Goal: Task Accomplishment & Management: Manage account settings

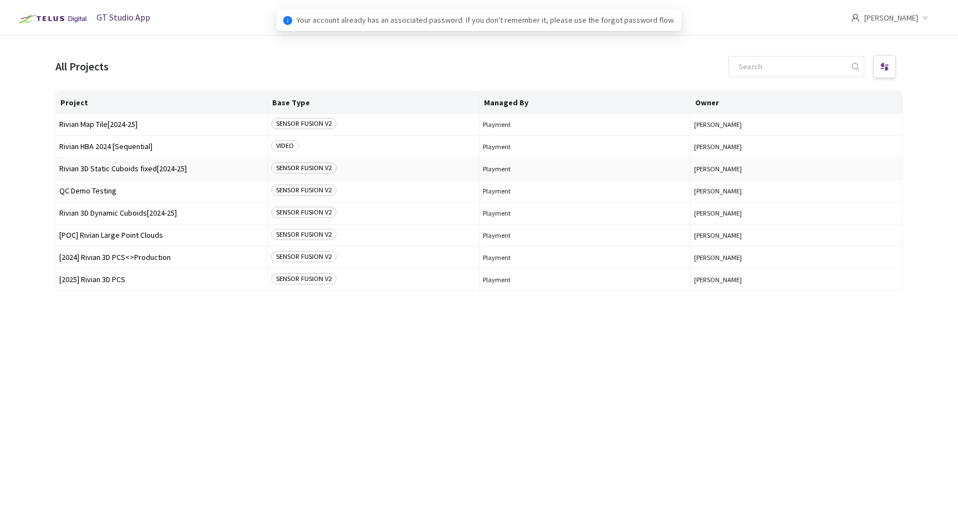
click at [110, 170] on span "Rivian 3D Static Cuboids fixed[2024-25]" at bounding box center [161, 169] width 205 height 8
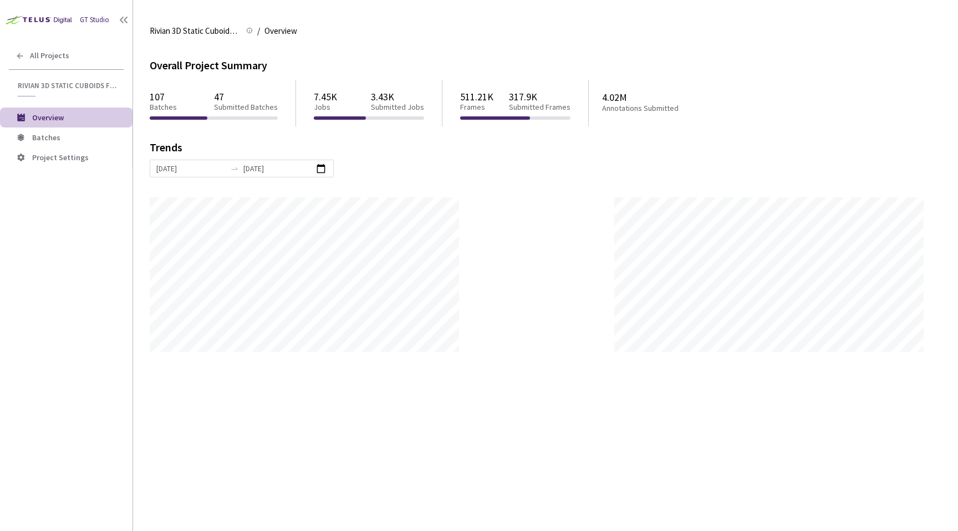
scroll to position [531, 958]
click at [84, 136] on span "Batches" at bounding box center [77, 137] width 91 height 9
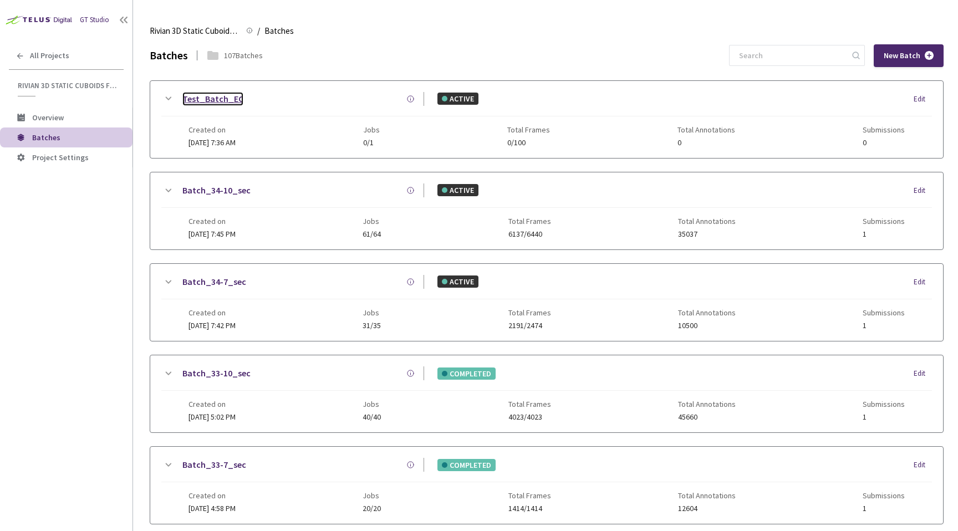
click at [200, 99] on link "Test_Batch_EC" at bounding box center [212, 99] width 61 height 14
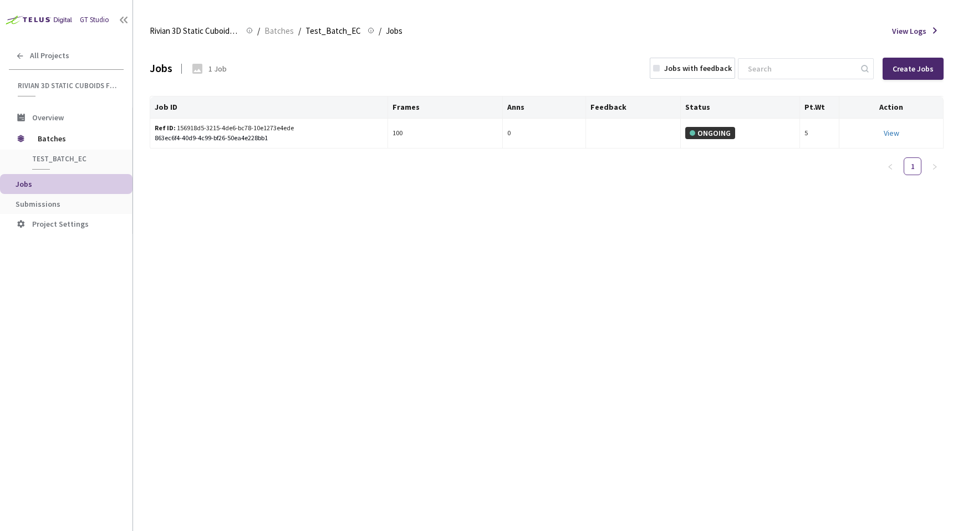
click at [216, 69] on div "1 Job" at bounding box center [217, 68] width 18 height 11
click at [280, 133] on div "863ec6f4-40d9-4c99-bf26-50ea4e228bb1" at bounding box center [269, 138] width 228 height 11
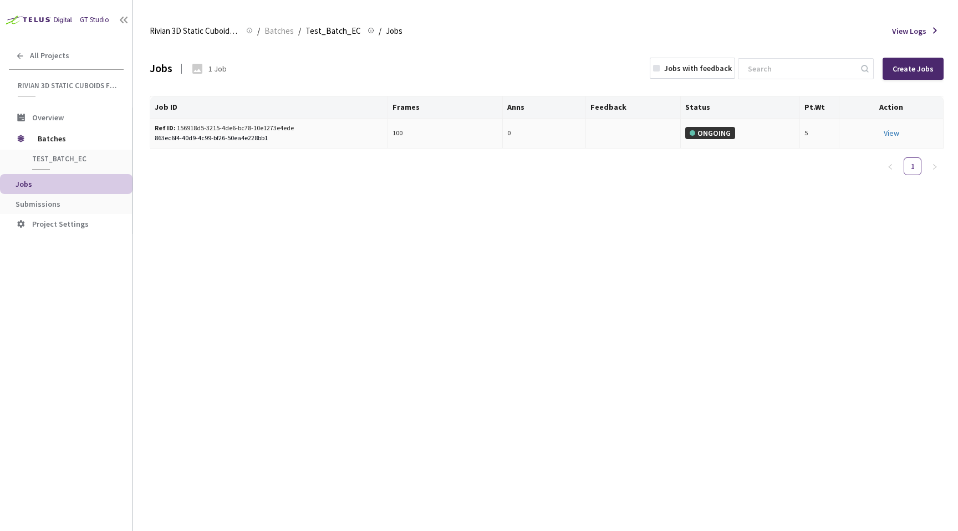
click at [283, 132] on div "Ref ID: 156918d5-3215-4de6-bc78-10e1273e4ede" at bounding box center [226, 128] width 142 height 11
click at [264, 137] on div "863ec6f4-40d9-4c99-bf26-50ea4e228bb1" at bounding box center [269, 138] width 228 height 11
click at [264, 137] on div "✓ Copied" at bounding box center [269, 138] width 228 height 11
click at [889, 134] on link "View This will only let you view the job and not perform the labelling task." at bounding box center [892, 133] width 16 height 10
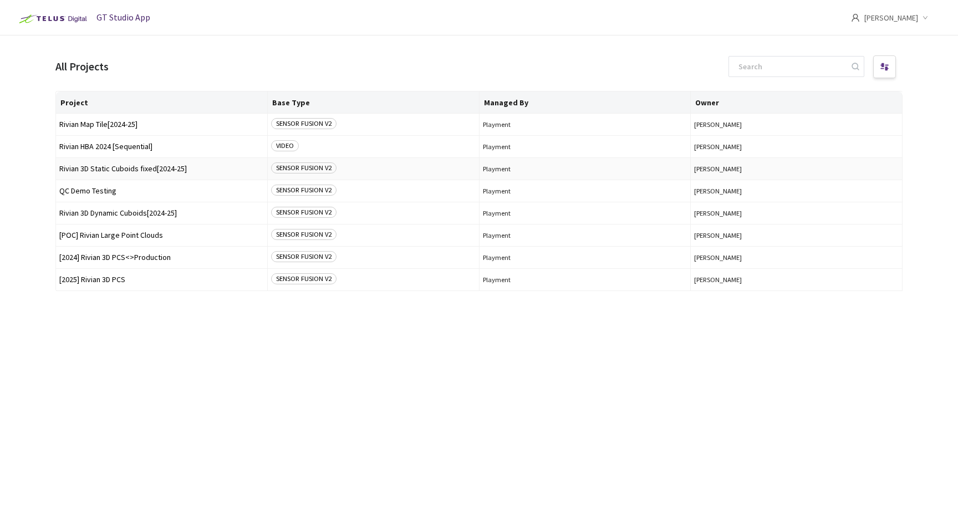
click at [158, 169] on span "Rivian 3D Static Cuboids fixed[2024-25]" at bounding box center [161, 169] width 205 height 8
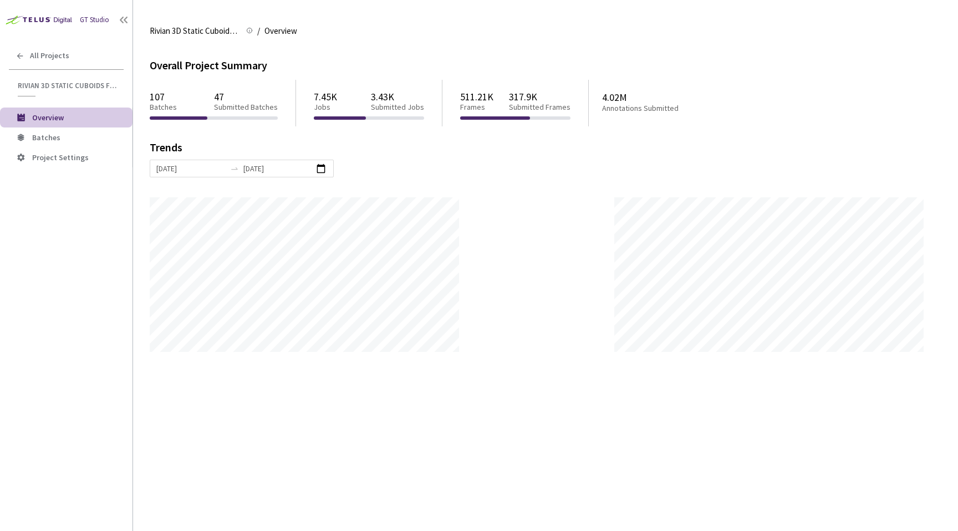
scroll to position [531, 958]
click at [59, 140] on span "Batches" at bounding box center [77, 137] width 91 height 9
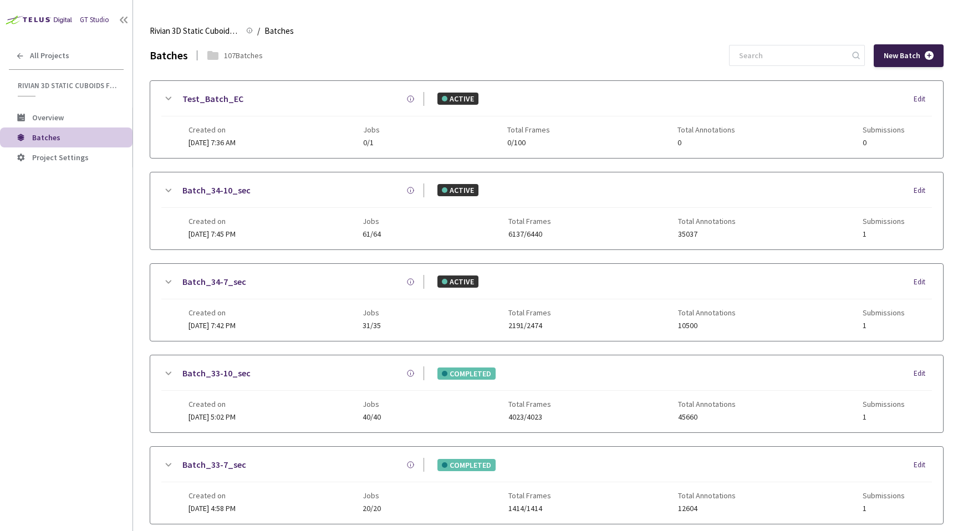
click at [894, 57] on span "New Batch" at bounding box center [902, 55] width 37 height 9
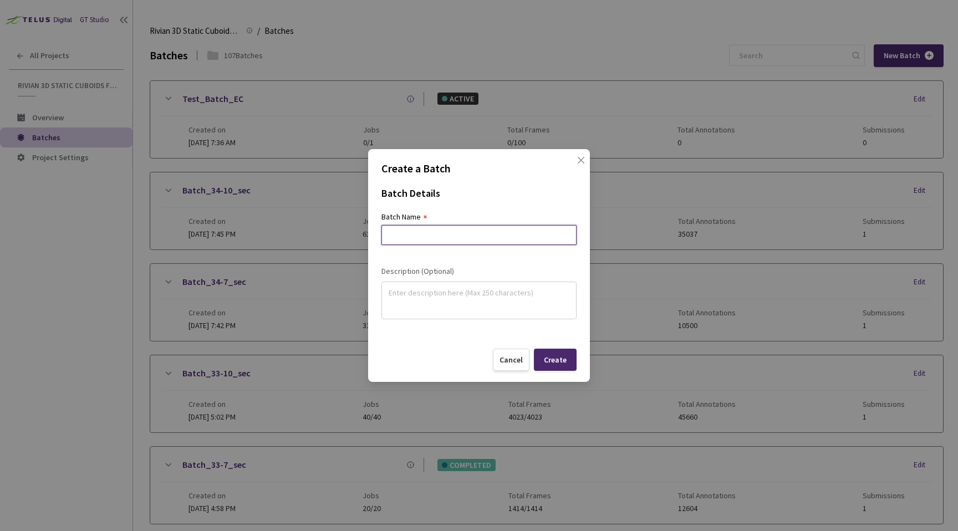
click at [455, 234] on input at bounding box center [478, 235] width 195 height 20
type input "Test_Batch_EC2"
click at [471, 295] on textarea at bounding box center [479, 298] width 181 height 29
type textarea "EC sequences with fixes"
click at [557, 356] on div "Create" at bounding box center [555, 359] width 23 height 9
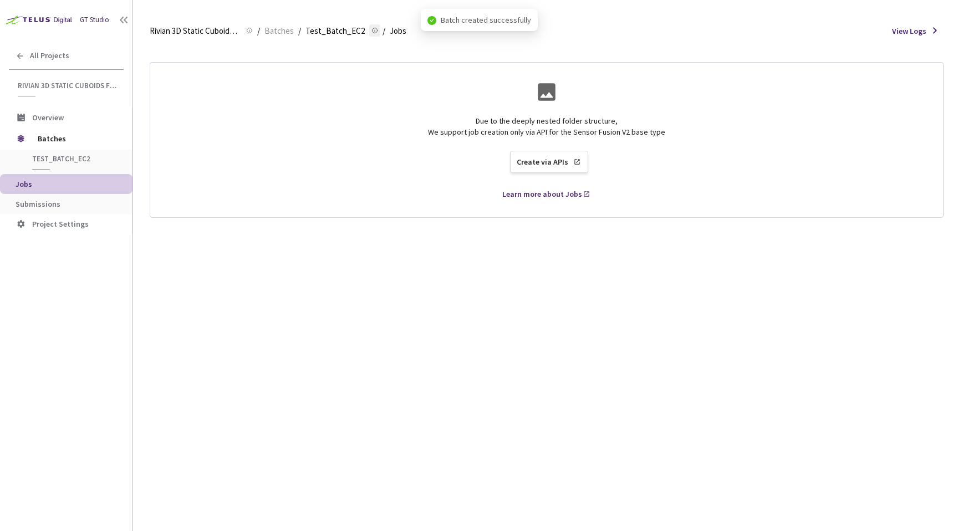
click at [371, 29] on icon at bounding box center [374, 30] width 7 height 13
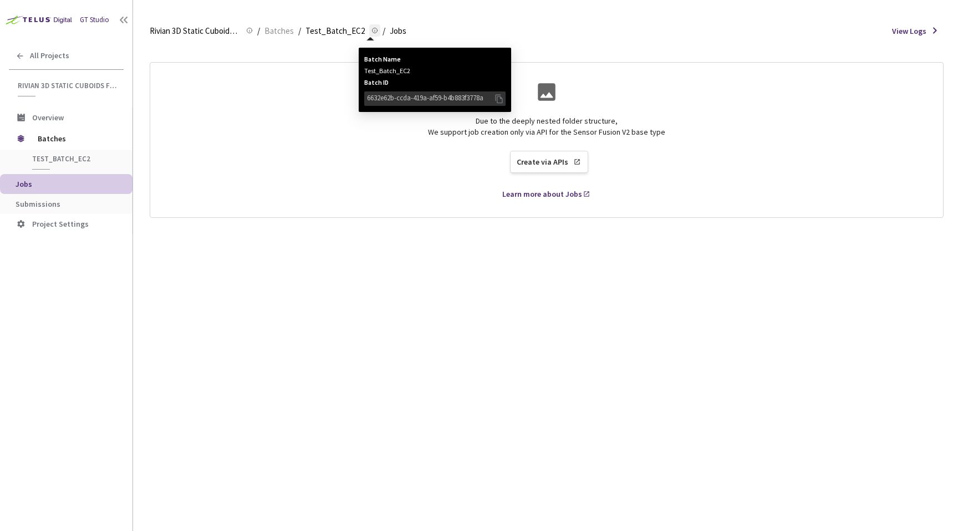
click at [494, 100] on icon at bounding box center [498, 99] width 11 height 12
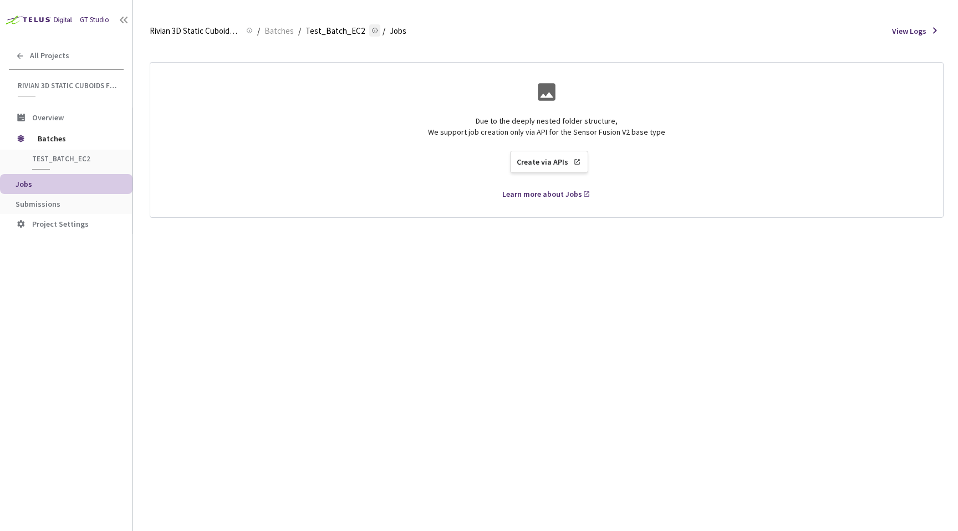
click at [371, 26] on icon at bounding box center [374, 30] width 7 height 13
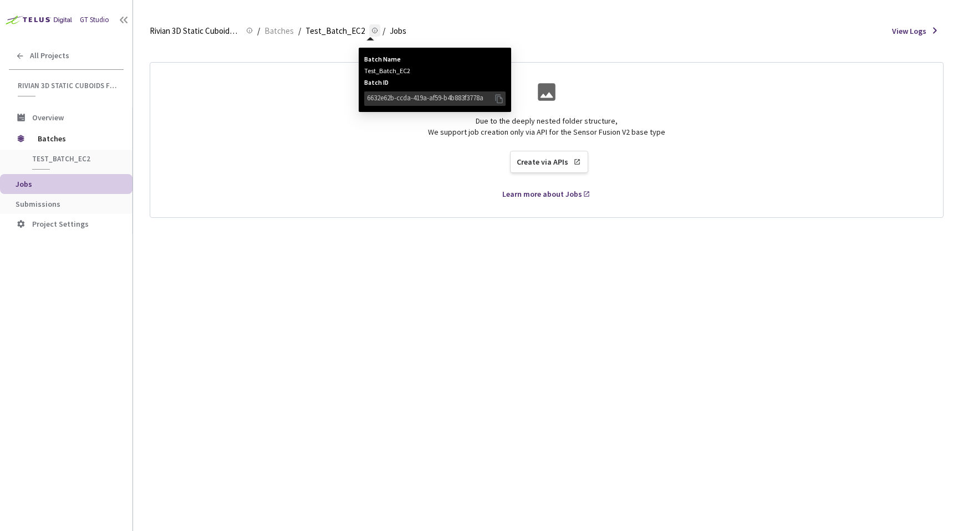
click at [497, 98] on icon at bounding box center [498, 98] width 7 height 9
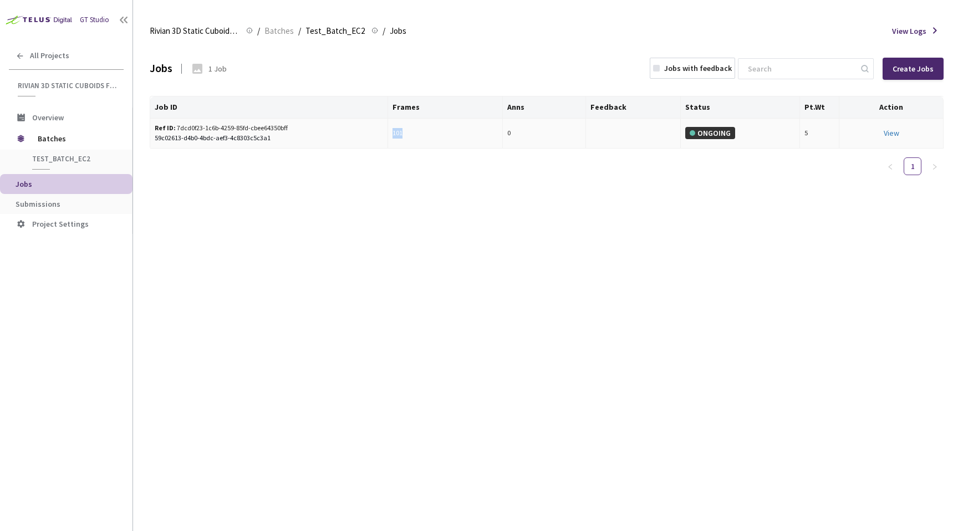
drag, startPoint x: 410, startPoint y: 131, endPoint x: 389, endPoint y: 131, distance: 21.1
click at [389, 131] on td "101" at bounding box center [445, 134] width 114 height 30
click at [407, 149] on div "Job ID Frames Anns Feedback Status Pt.Wt Action Ref ID: 7dcd0f23-1c6b-4259-85fd…" at bounding box center [547, 140] width 794 height 89
drag, startPoint x: 362, startPoint y: 36, endPoint x: 303, endPoint y: 36, distance: 58.8
click at [305, 36] on span "Test_Batch_EC2 Test_Batch_EC2 Batch Name Test_Batch_EC2 Batch ID 6632e62b-ccda-…" at bounding box center [341, 30] width 73 height 12
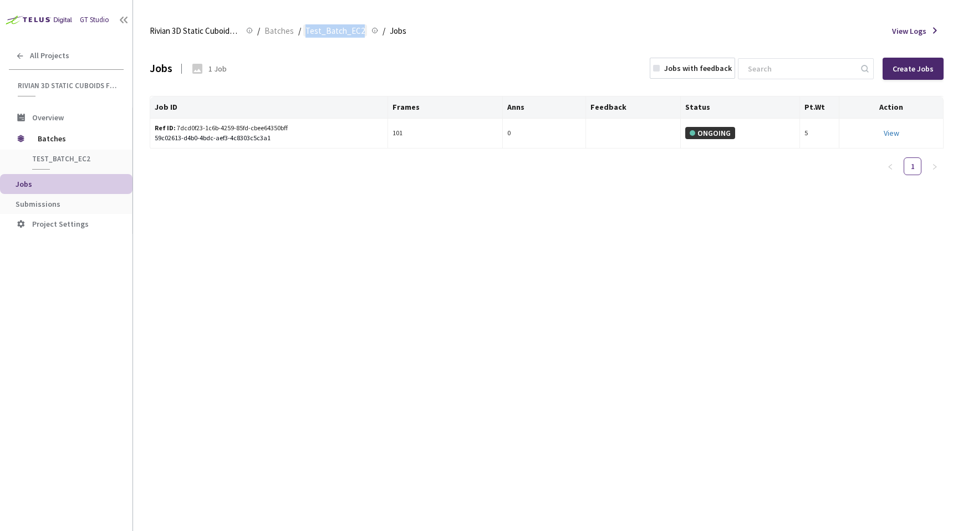
copy span "Test_Batch_EC2 Test_Batch_EC2 Batch Name Test_Batch_EC2 Batch ID 6632e62b-ccda-…"
drag, startPoint x: 294, startPoint y: 130, endPoint x: 176, endPoint y: 126, distance: 118.7
click at [175, 126] on div "Ref ID: 7dcd0f23-1c6b-4259-85fd-cbee64350bff" at bounding box center [226, 128] width 142 height 11
copy div "7dcd0f23-1c6b-4259-85fd-cbee64350bff"
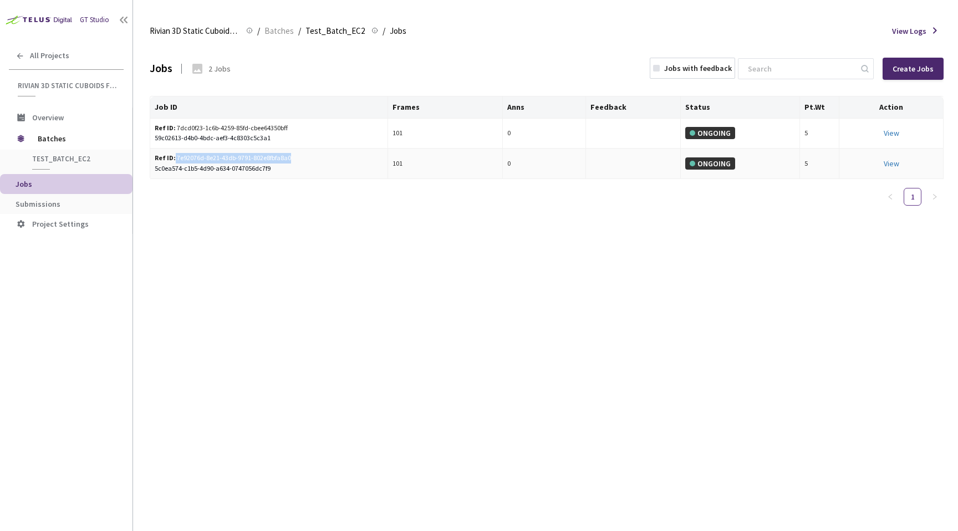
drag, startPoint x: 293, startPoint y: 157, endPoint x: 175, endPoint y: 160, distance: 118.7
click at [175, 160] on div "Ref ID: 7e92076d-8e21-43db-9791-802e8fbfa8a0" at bounding box center [226, 158] width 142 height 11
copy div "7e92076d-8e21-43db-9791-802e8fbfa8a0"
